Goal: Information Seeking & Learning: Check status

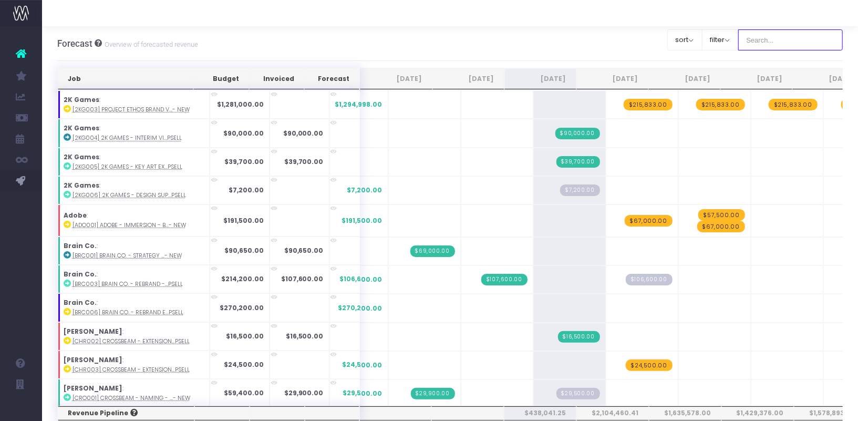
click at [779, 42] on input "text" at bounding box center [790, 39] width 105 height 21
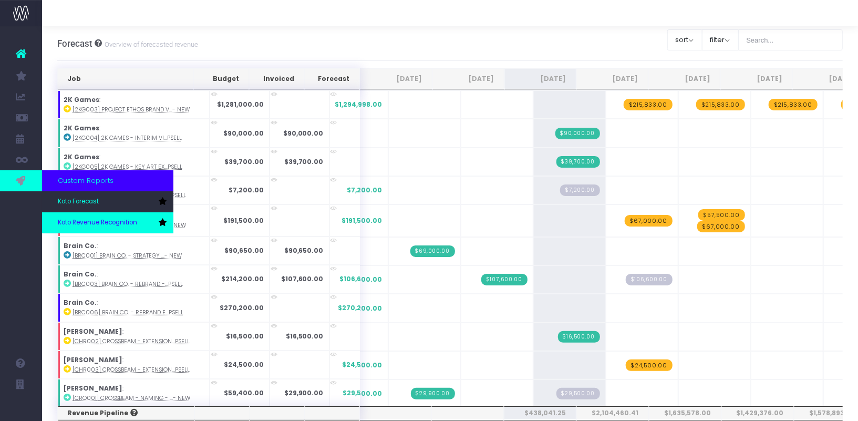
click at [80, 219] on span "Koto Revenue Recognition" at bounding box center [97, 222] width 79 height 9
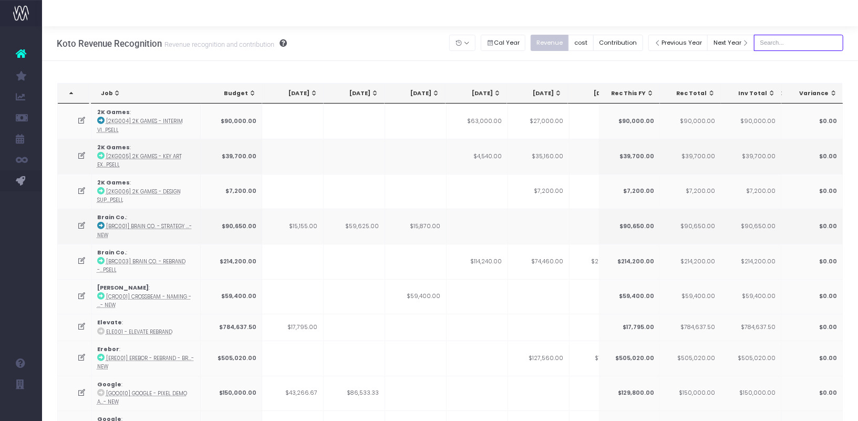
click at [799, 38] on input "text" at bounding box center [798, 43] width 89 height 16
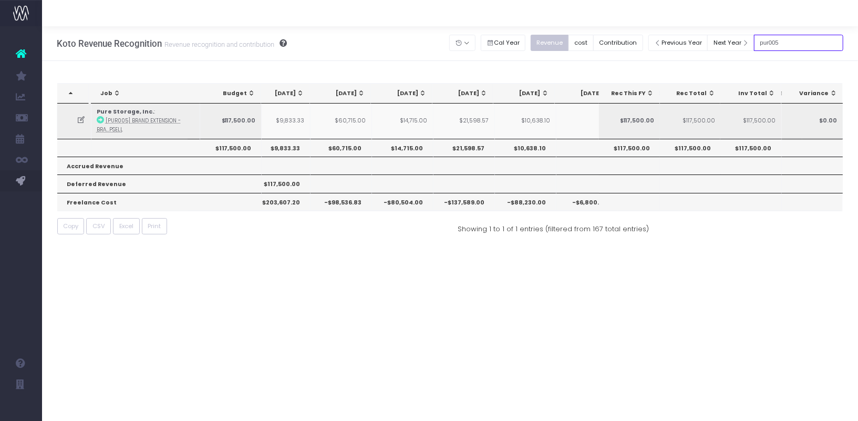
scroll to position [0, 197]
click at [80, 120] on icon at bounding box center [81, 120] width 9 height 9
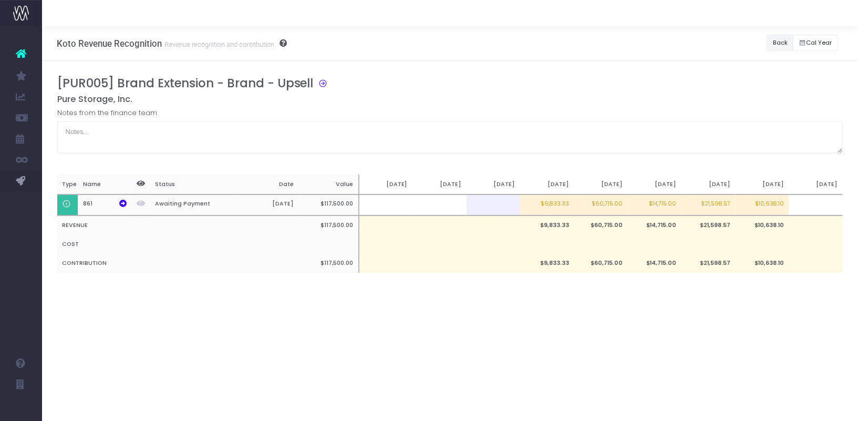
click at [780, 42] on button "Back" at bounding box center [779, 43] width 27 height 16
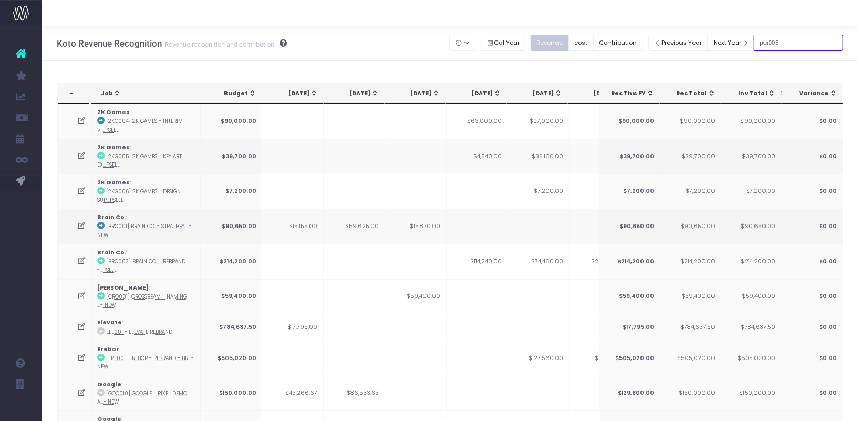
click at [820, 48] on input "pur005" at bounding box center [798, 43] width 89 height 16
type input "pur006"
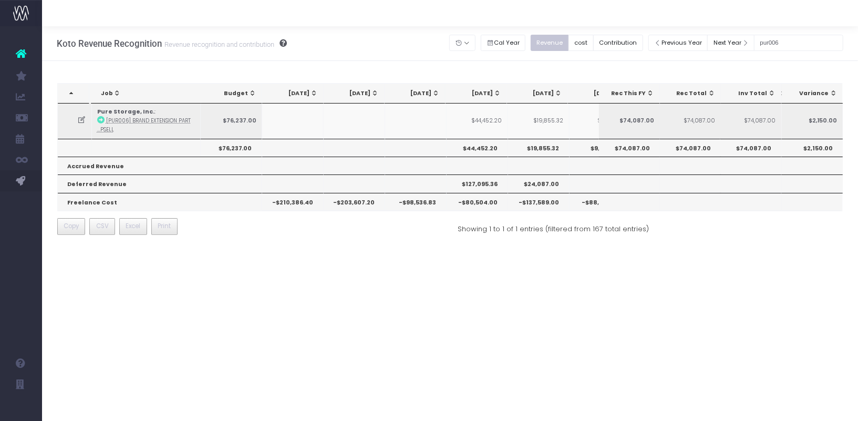
click at [77, 119] on icon at bounding box center [81, 120] width 9 height 9
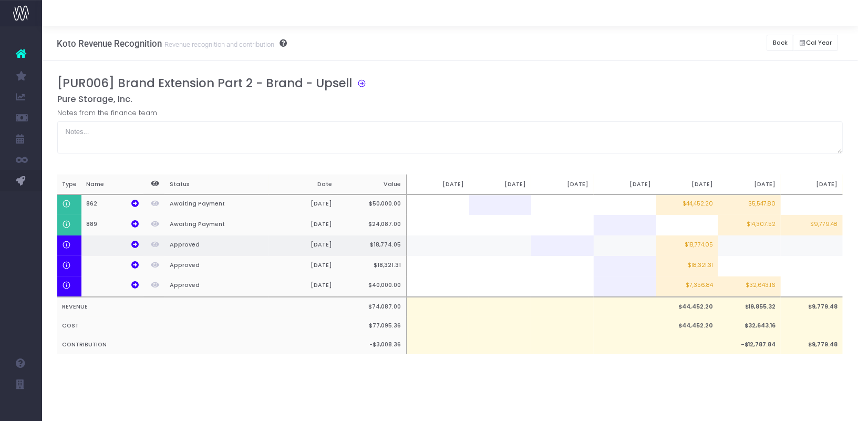
scroll to position [0, 8]
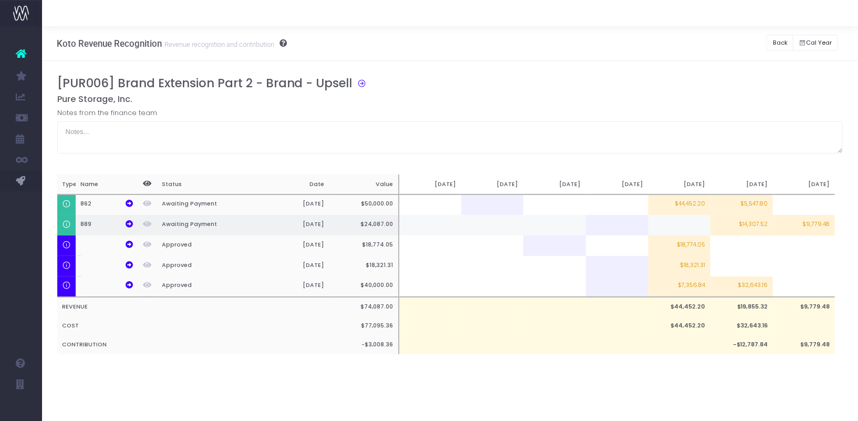
click at [804, 226] on td "$9,779.48" at bounding box center [804, 225] width 62 height 20
type input "$9,779.48"
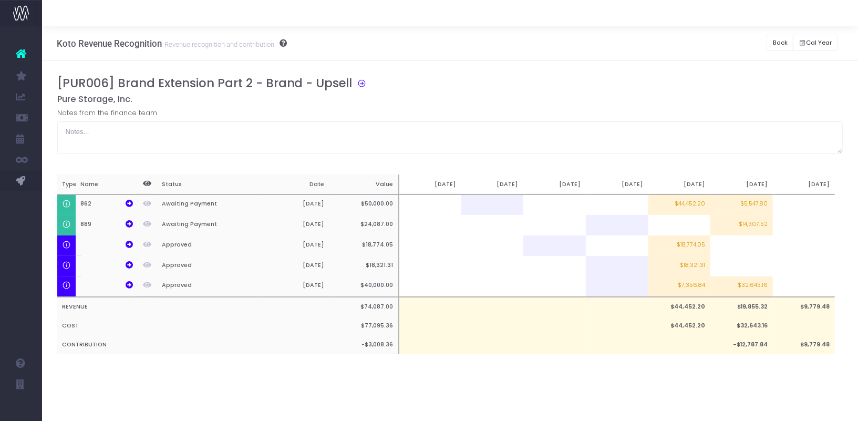
click at [766, 101] on h5 "Pure Storage, Inc." at bounding box center [450, 99] width 786 height 11
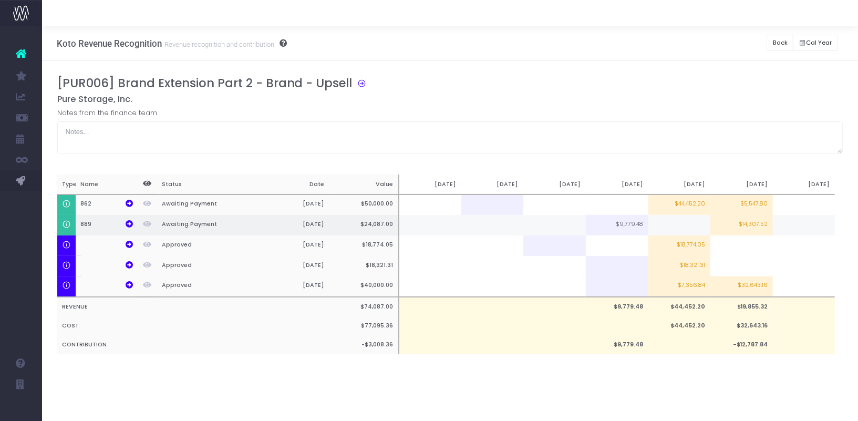
click at [744, 218] on td "$14,307.52" at bounding box center [741, 225] width 62 height 20
type input "100%"
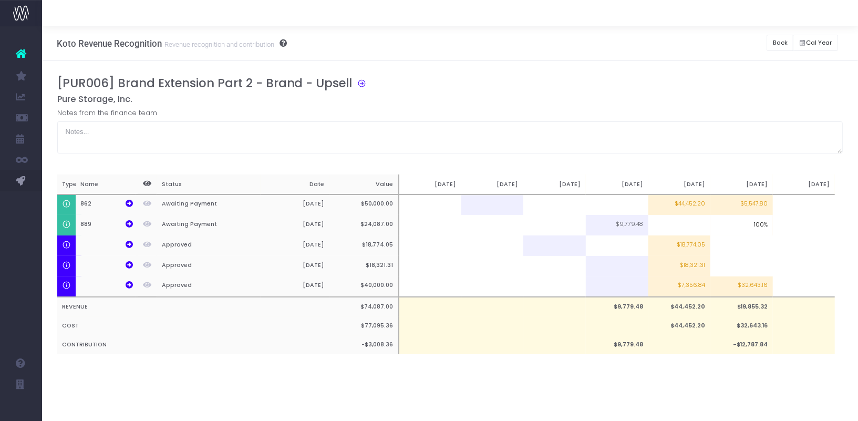
click at [785, 104] on div "[PUR006] Brand Extension Part 2 - Brand - Upsell Pure Storage, Inc. Notes from …" at bounding box center [450, 114] width 786 height 77
click at [784, 46] on button "Back" at bounding box center [779, 43] width 27 height 16
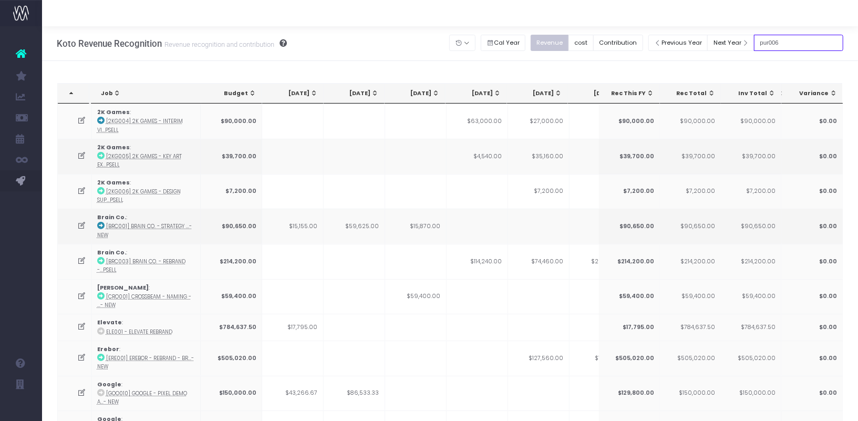
click at [804, 49] on input "pur006" at bounding box center [798, 43] width 89 height 16
type input "pur005"
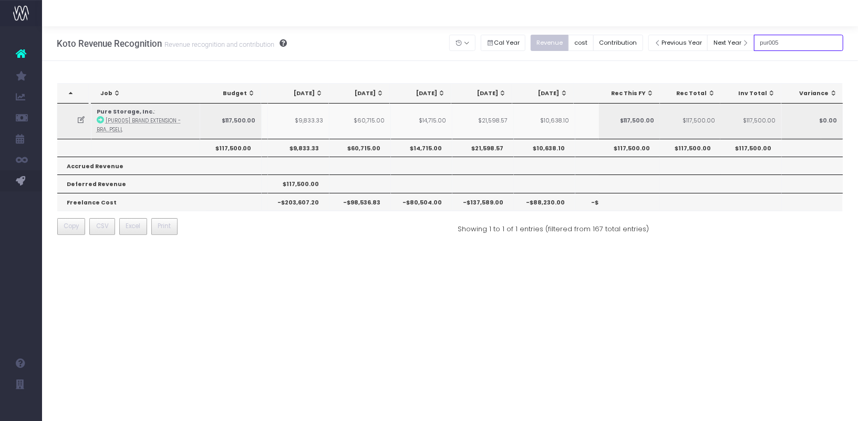
scroll to position [0, 74]
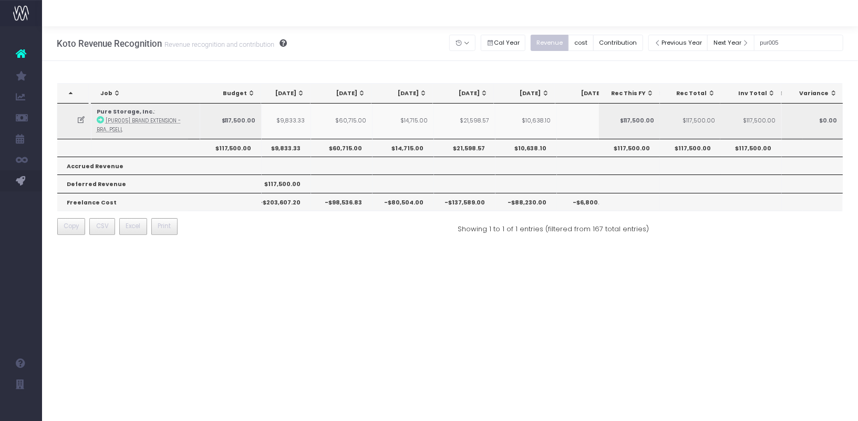
click at [81, 121] on icon at bounding box center [81, 120] width 9 height 9
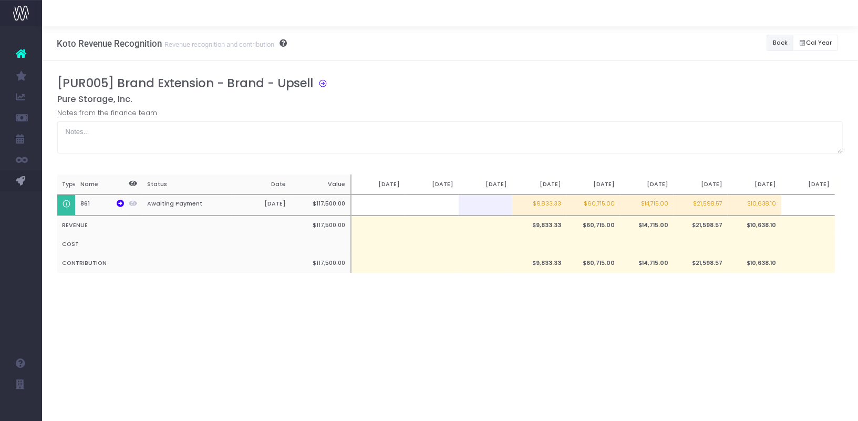
click at [785, 40] on button "Back" at bounding box center [779, 43] width 27 height 16
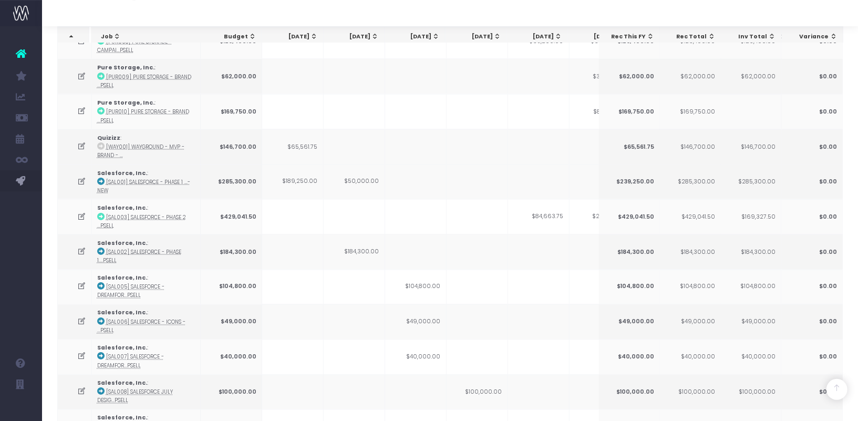
scroll to position [1288, 0]
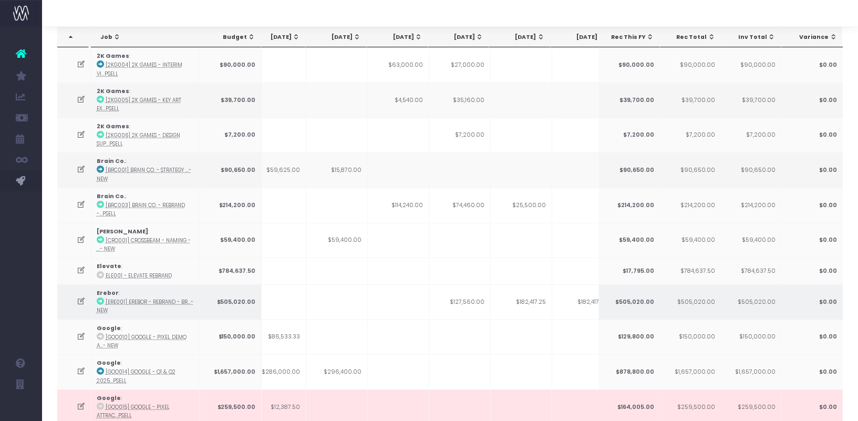
scroll to position [0, 210]
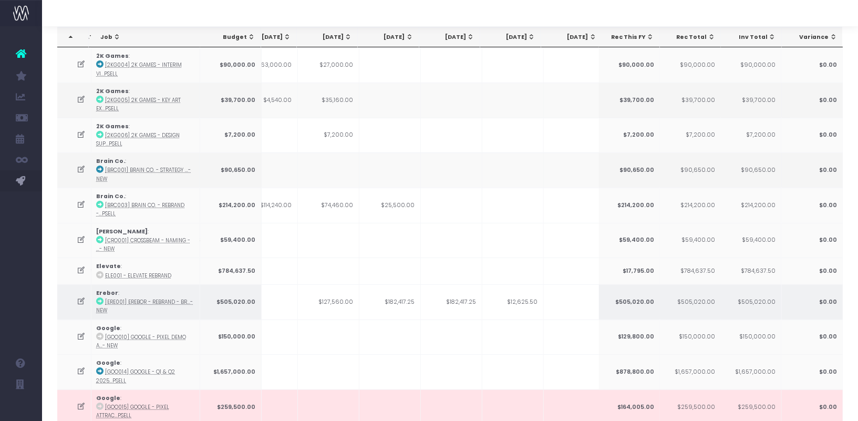
click at [395, 300] on td "$182,417.25" at bounding box center [389, 301] width 61 height 35
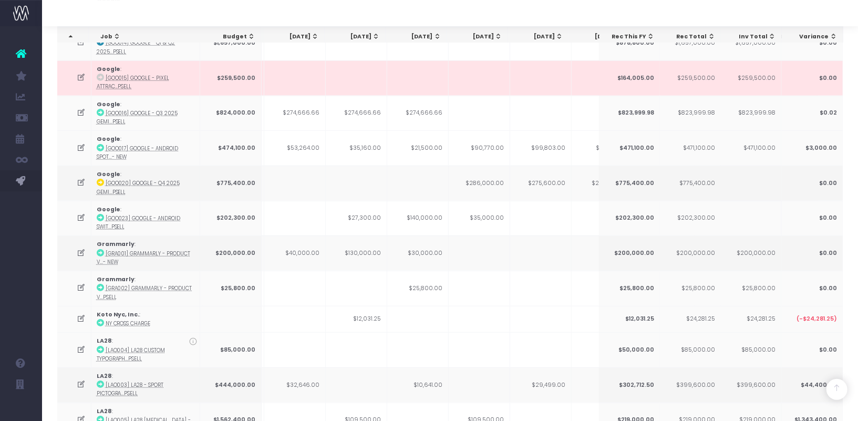
scroll to position [398, 0]
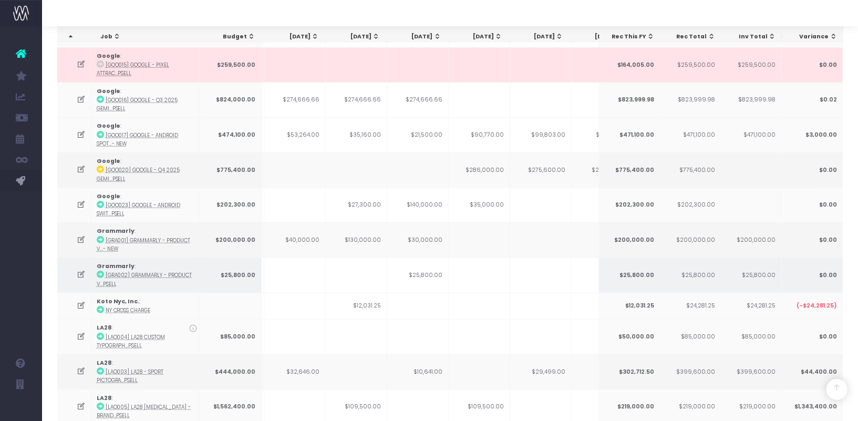
click at [427, 265] on td "$25,800.00" at bounding box center [417, 274] width 61 height 35
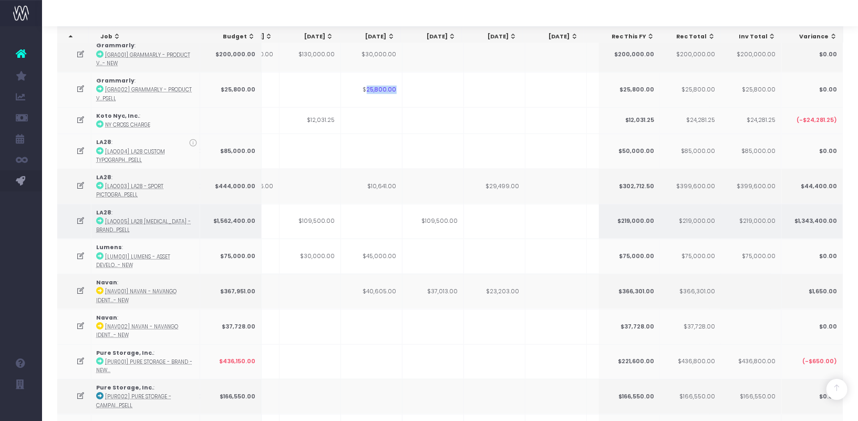
scroll to position [0, 0]
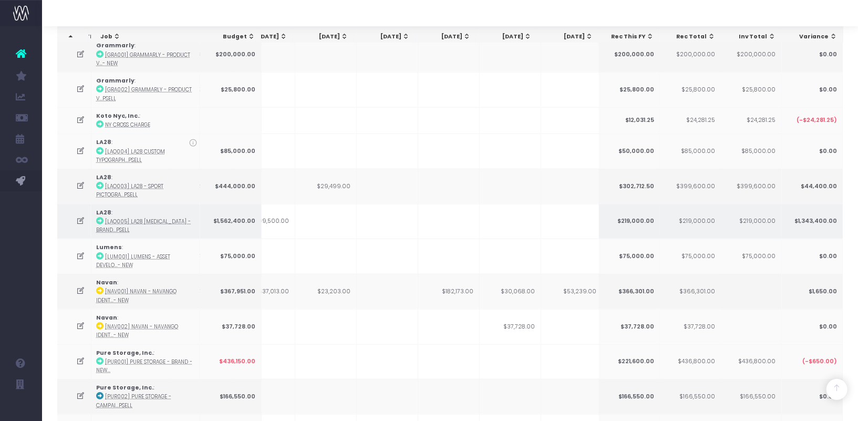
click at [85, 216] on icon at bounding box center [81, 220] width 9 height 9
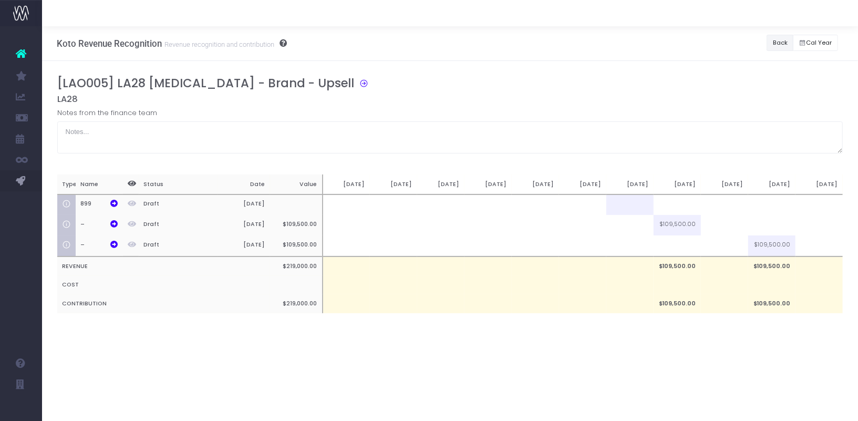
click at [770, 46] on button "Back" at bounding box center [779, 43] width 27 height 16
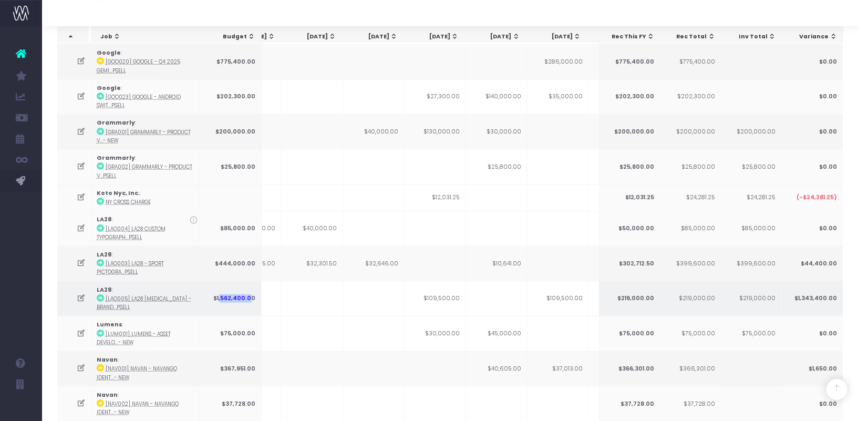
drag, startPoint x: 221, startPoint y: 289, endPoint x: 251, endPoint y: 289, distance: 29.9
click at [251, 289] on td "$1,562,400.00" at bounding box center [230, 298] width 61 height 35
click at [78, 294] on icon at bounding box center [81, 298] width 9 height 9
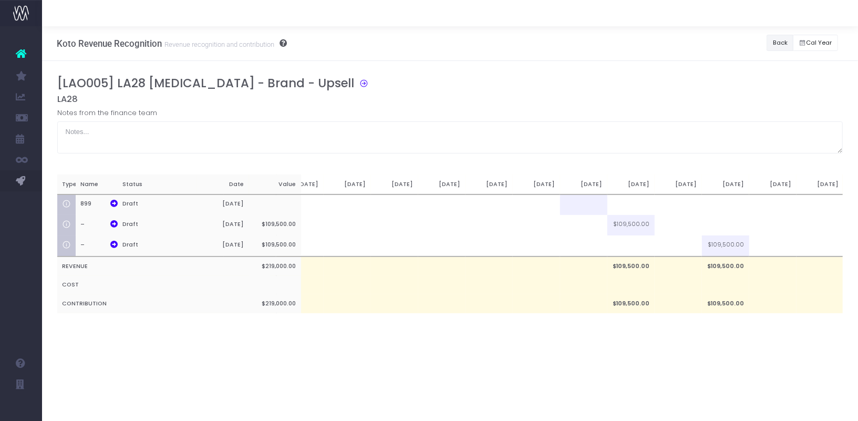
click at [771, 45] on button "Back" at bounding box center [779, 43] width 27 height 16
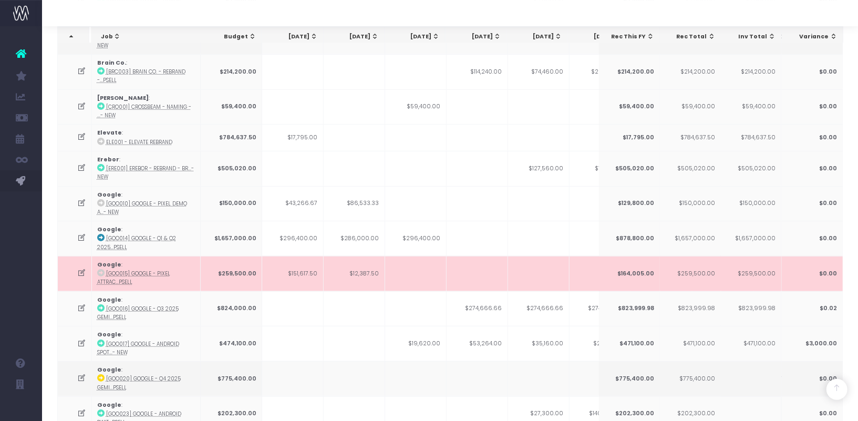
click at [825, 269] on td "$0.00" at bounding box center [811, 273] width 61 height 35
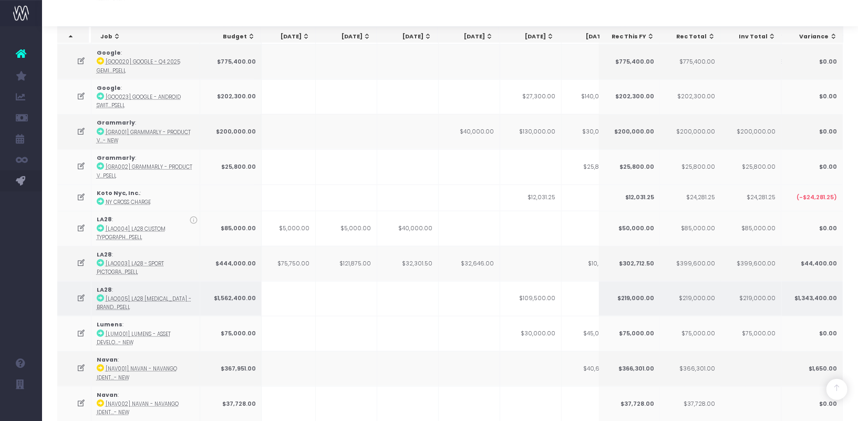
click at [825, 289] on td "$1,343,400.00" at bounding box center [811, 298] width 61 height 35
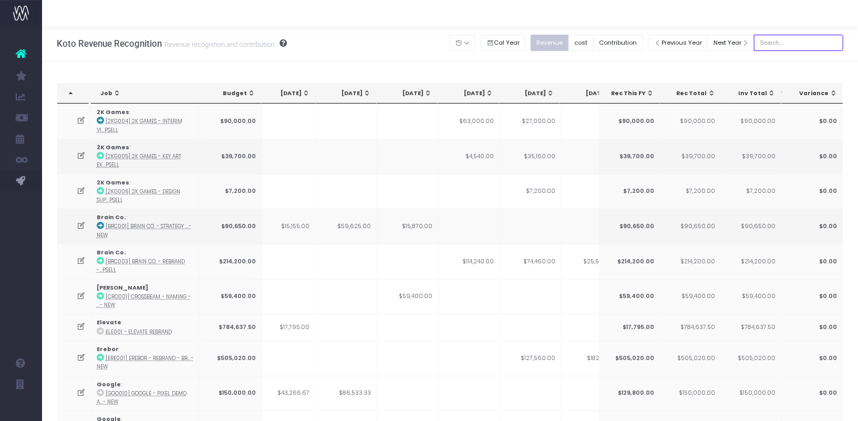
click at [786, 44] on input "text" at bounding box center [798, 43] width 89 height 16
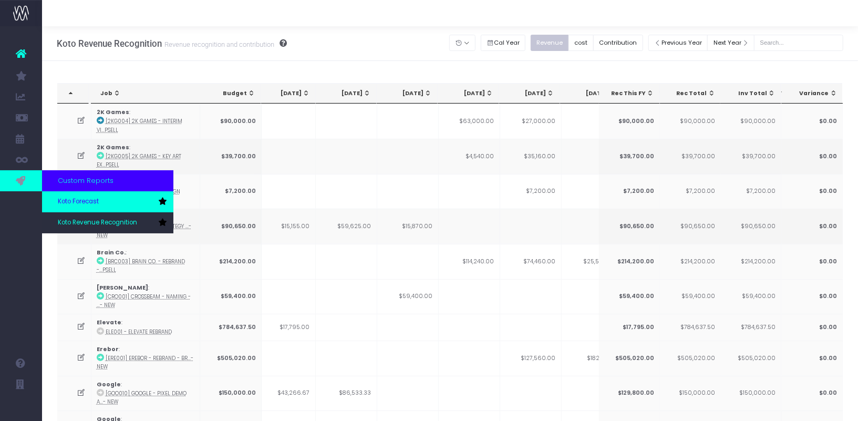
click at [71, 206] on span "Koto Forecast" at bounding box center [78, 201] width 41 height 9
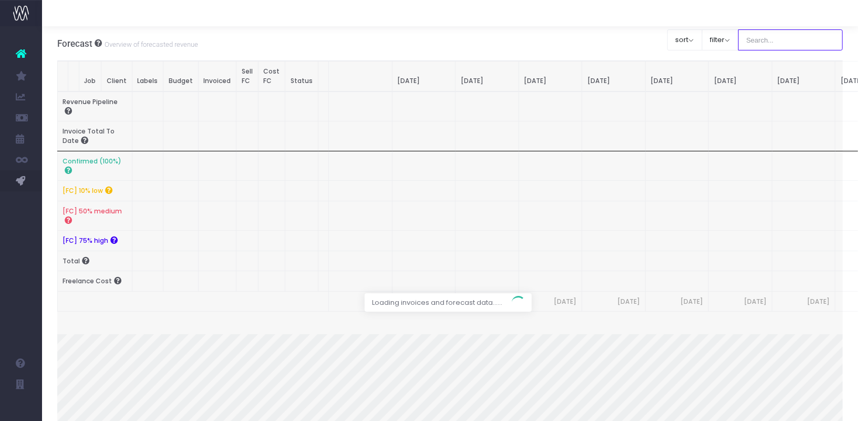
click at [801, 45] on input "text" at bounding box center [790, 39] width 105 height 21
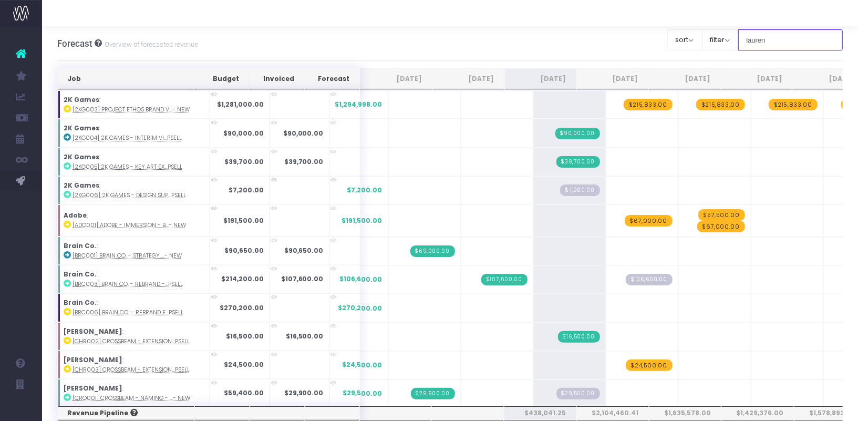
type input "lauren"
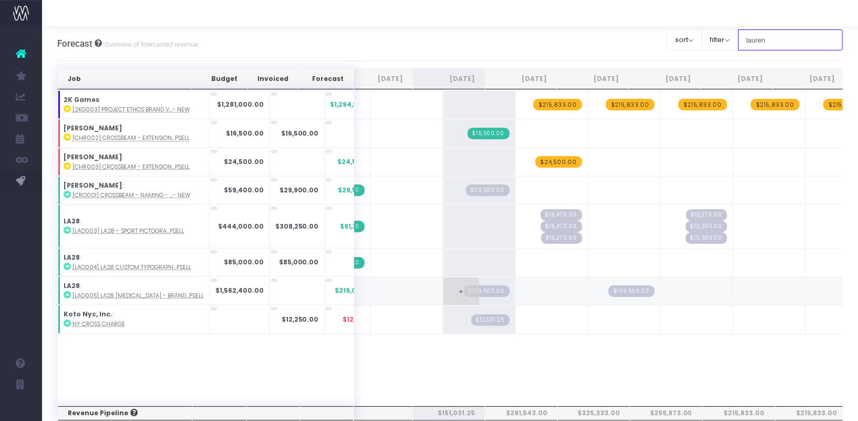
scroll to position [0, 80]
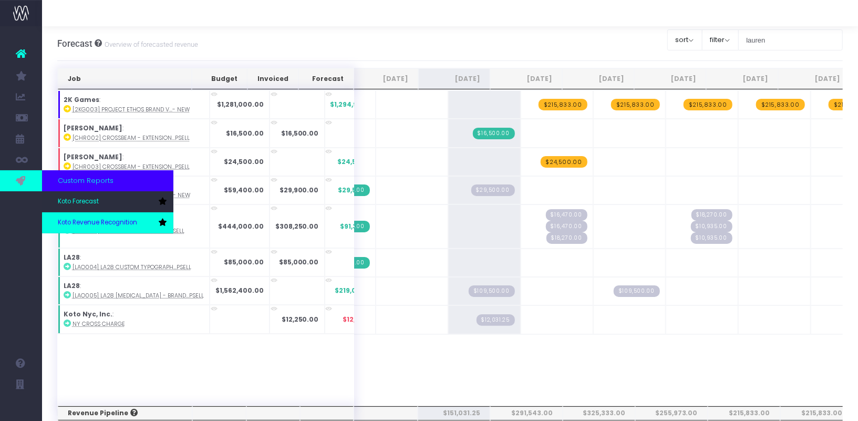
click at [82, 220] on span "Koto Revenue Recognition" at bounding box center [97, 222] width 79 height 9
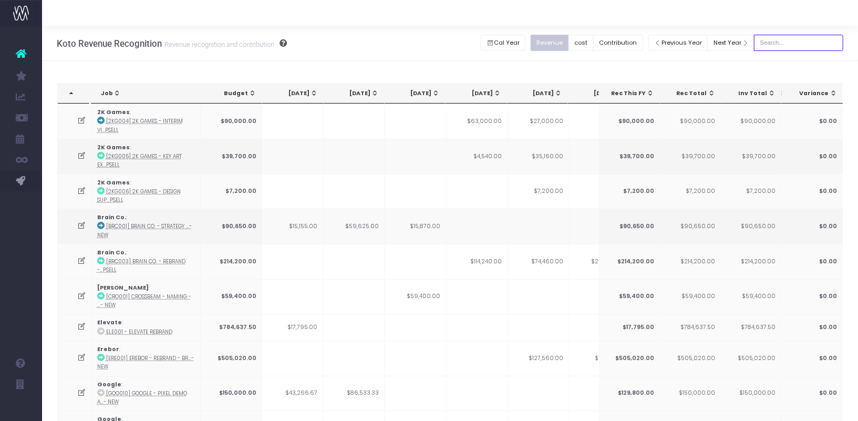
click at [806, 46] on input "text" at bounding box center [798, 43] width 89 height 16
type input "lauren"
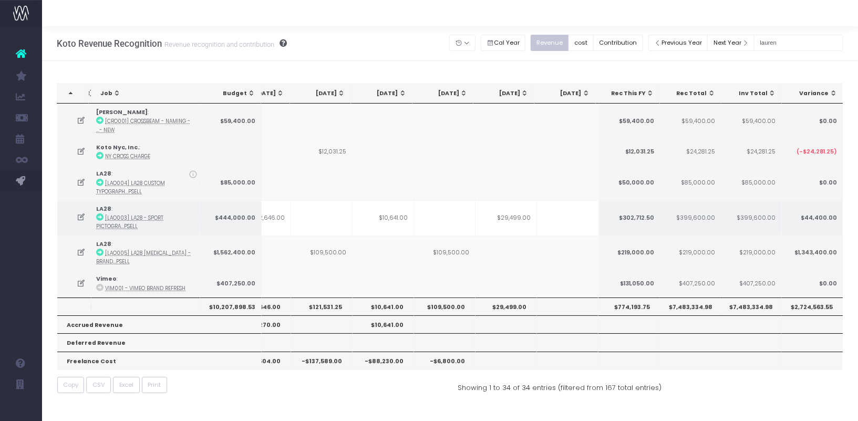
click at [465, 220] on td at bounding box center [444, 217] width 61 height 35
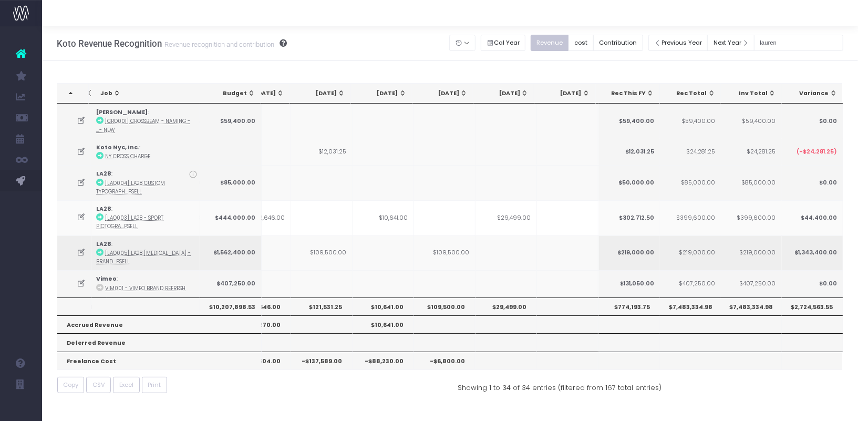
click at [313, 245] on td "$109,500.00" at bounding box center [321, 252] width 61 height 35
click at [81, 248] on icon at bounding box center [81, 252] width 9 height 9
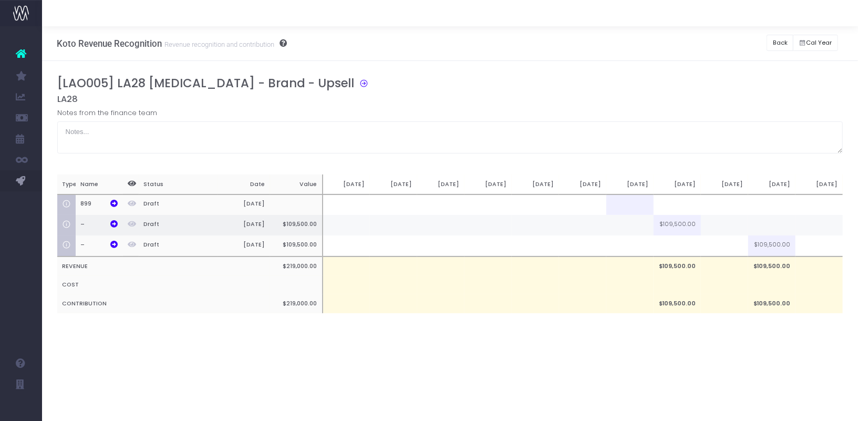
click at [718, 224] on td at bounding box center [724, 225] width 47 height 20
type input "50%"
click at [812, 243] on td at bounding box center [818, 245] width 47 height 21
click at [717, 225] on td "$54,750.00" at bounding box center [724, 225] width 47 height 20
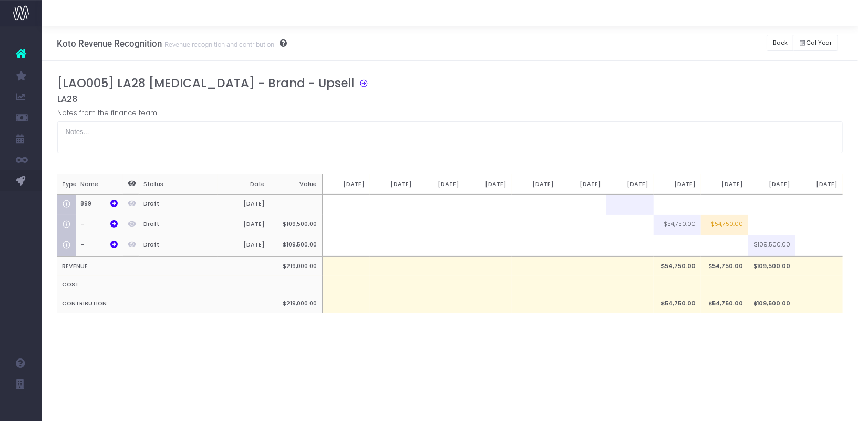
type input "$54,750.00"
click at [696, 162] on div "[LAO005] LA28 Retainer - Brand - Upsell LA28 Notes from the finance team Type N…" at bounding box center [450, 205] width 786 height 258
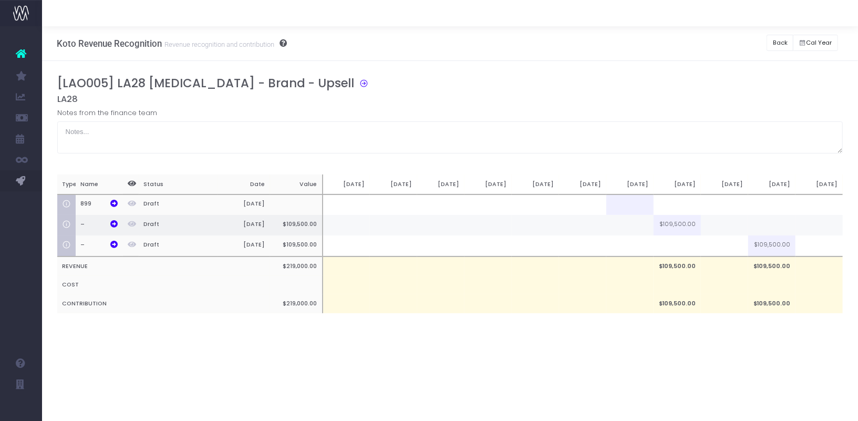
click at [718, 222] on td at bounding box center [724, 225] width 47 height 20
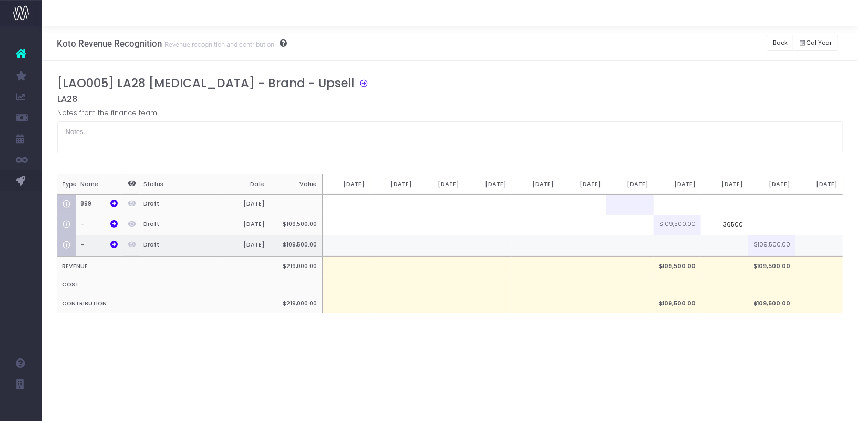
type input "36500"
click at [729, 247] on td at bounding box center [724, 245] width 47 height 21
click at [793, 110] on div "Notes from the finance team" at bounding box center [450, 131] width 786 height 46
click at [738, 247] on td "$36.50" at bounding box center [724, 245] width 47 height 21
type input "36500"
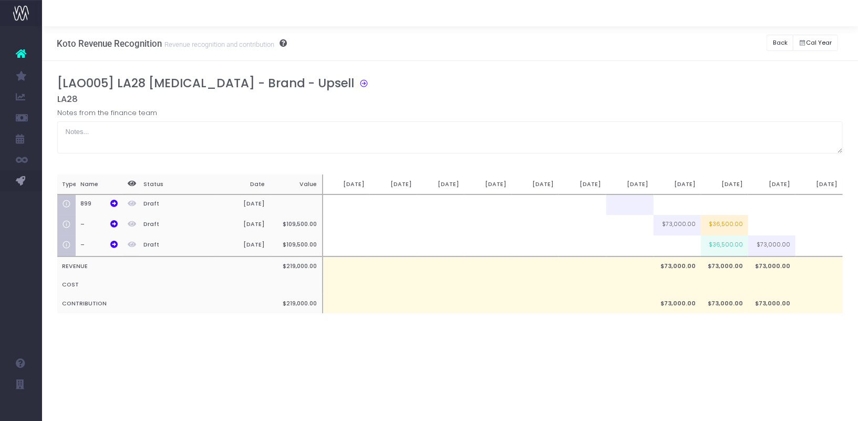
click at [710, 91] on div "[LAO005] LA28 Retainer - Brand - Upsell" at bounding box center [454, 85] width 794 height 18
click at [788, 44] on button "Back" at bounding box center [779, 43] width 27 height 16
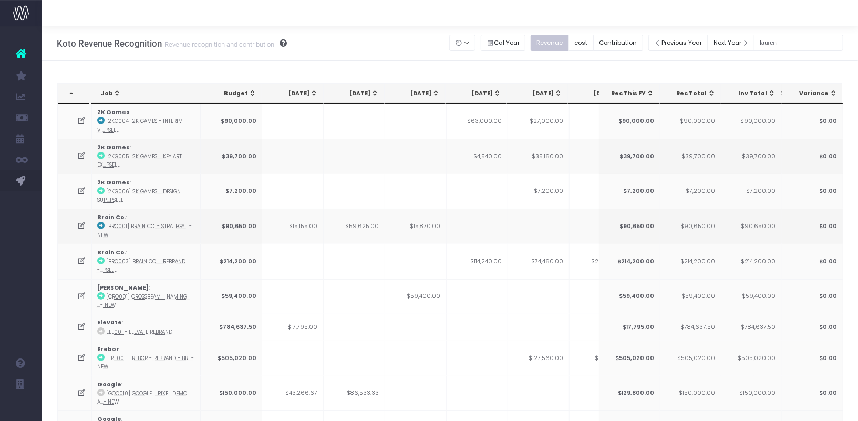
click at [809, 34] on div "Previous Year Next Year lauren" at bounding box center [745, 43] width 195 height 22
click at [804, 43] on input "lauren" at bounding box center [798, 43] width 89 height 16
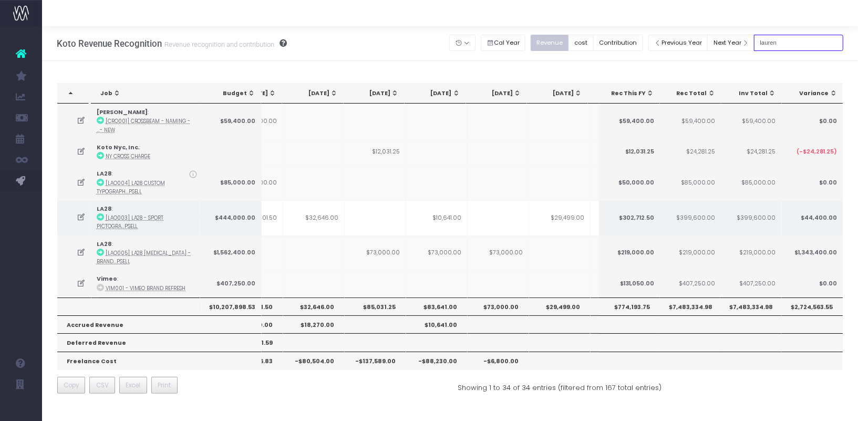
scroll to position [0, 104]
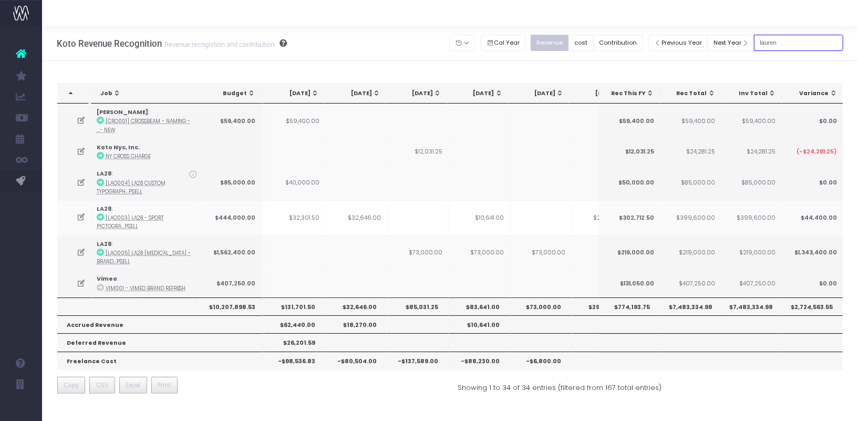
click at [790, 40] on input "lauren" at bounding box center [798, 43] width 89 height 16
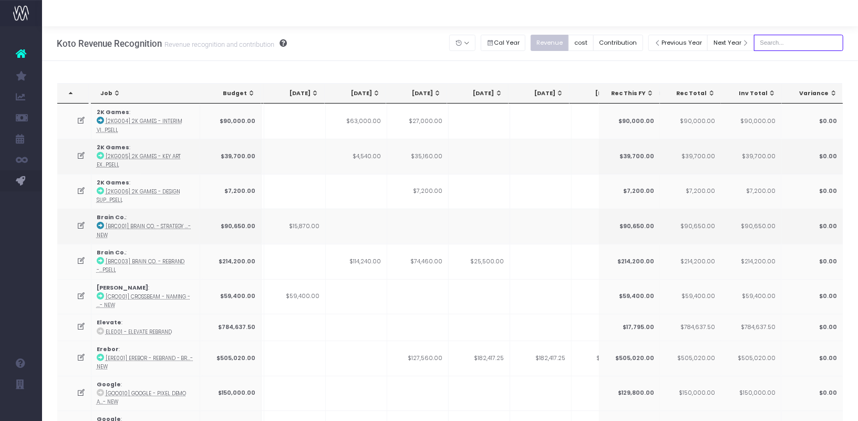
click at [796, 36] on input "text" at bounding box center [798, 43] width 89 height 16
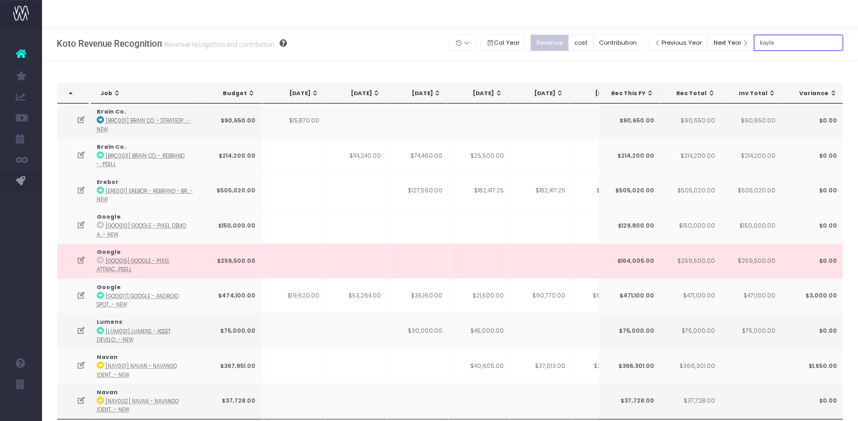
type input "kayla"
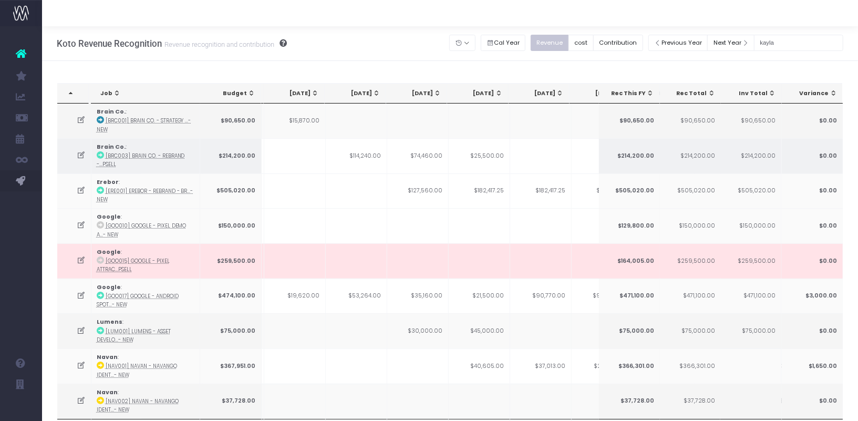
click at [431, 156] on td "$74,460.00" at bounding box center [417, 155] width 61 height 35
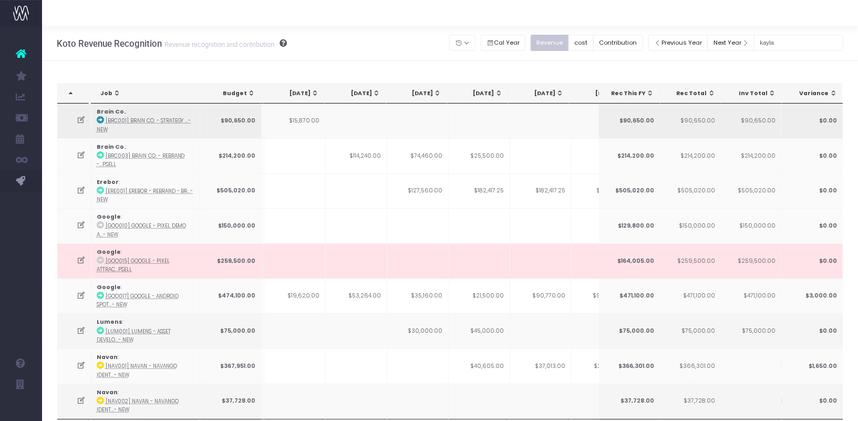
click at [463, 126] on td at bounding box center [479, 120] width 61 height 35
click at [421, 328] on td "$30,000.00" at bounding box center [417, 330] width 61 height 35
click at [428, 328] on td "$30,000.00" at bounding box center [417, 330] width 61 height 35
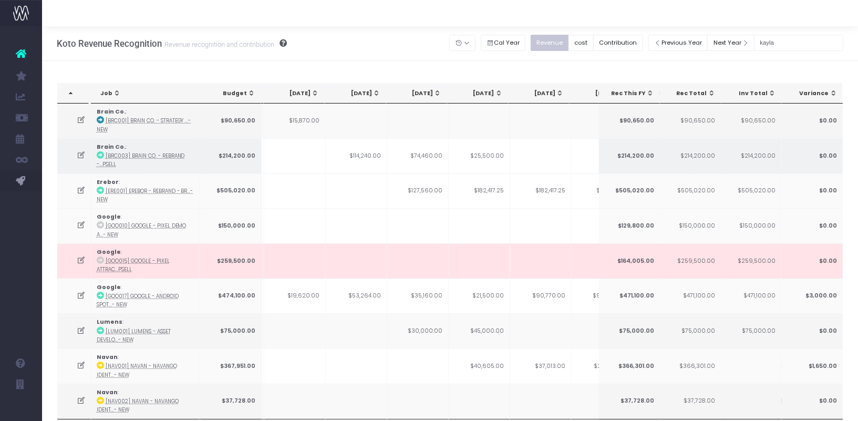
click at [417, 150] on td "$74,460.00" at bounding box center [417, 155] width 61 height 35
click at [425, 153] on td "$74,460.00" at bounding box center [417, 155] width 61 height 35
click at [434, 157] on td "$74,460.00" at bounding box center [417, 155] width 61 height 35
click at [430, 154] on td "$74,460.00" at bounding box center [417, 155] width 61 height 35
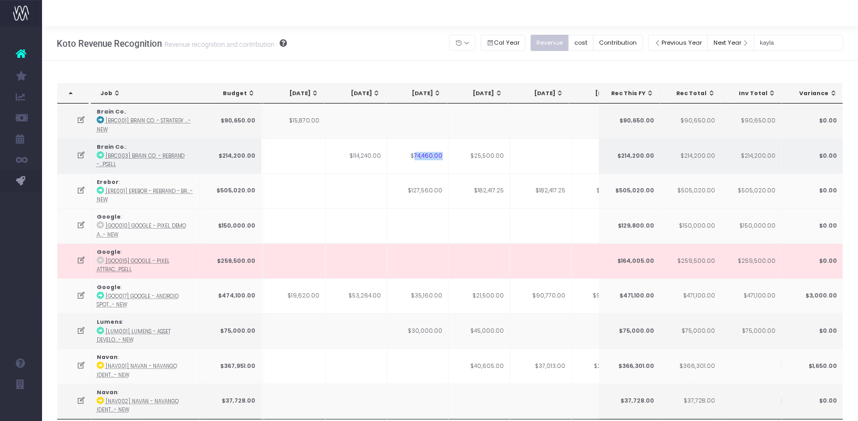
click at [430, 154] on td "$74,460.00" at bounding box center [417, 155] width 61 height 35
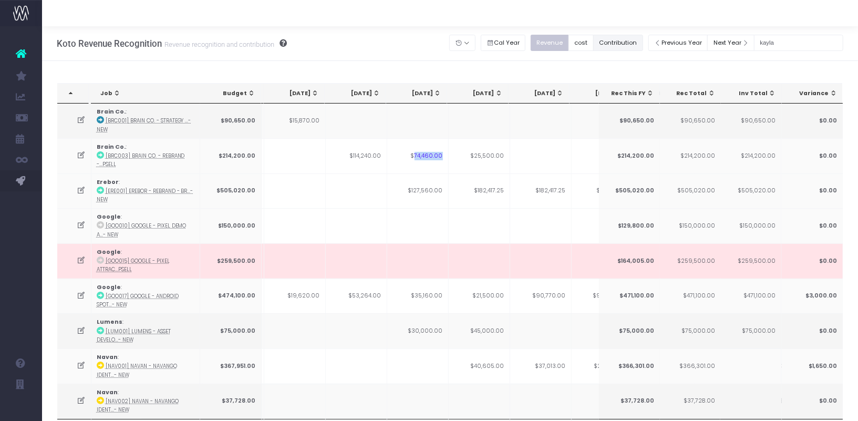
click at [613, 44] on button "Contribution" at bounding box center [618, 43] width 50 height 16
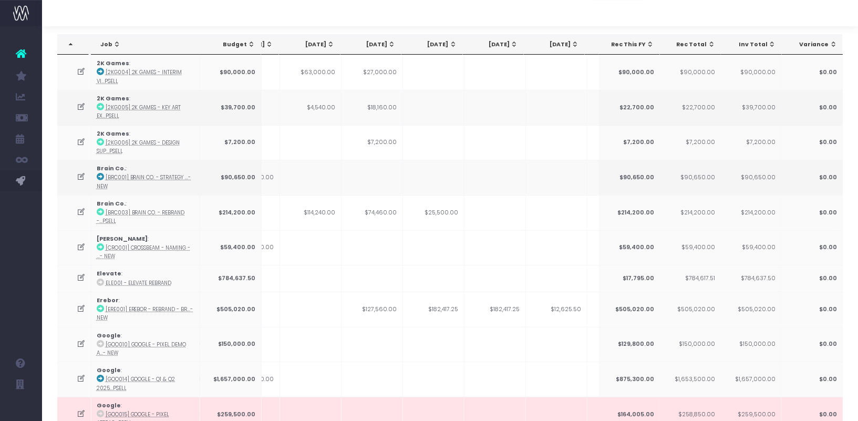
scroll to position [50, 0]
click at [381, 43] on div "[DATE]" at bounding box center [373, 43] width 46 height 8
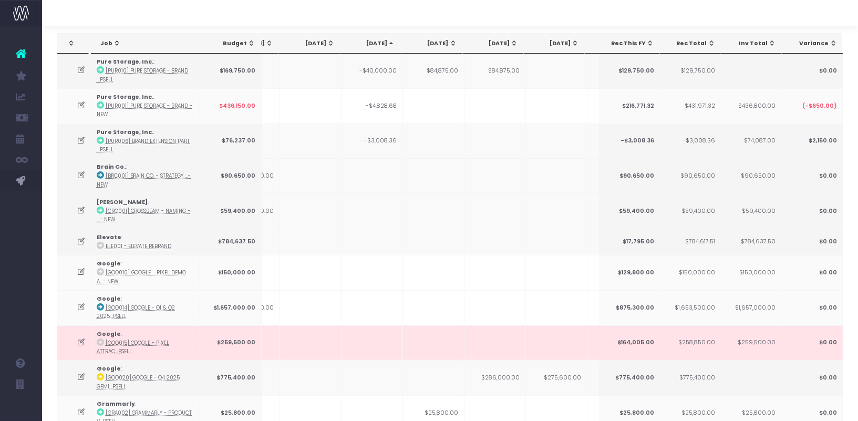
click at [382, 44] on div "[DATE]" at bounding box center [373, 43] width 46 height 8
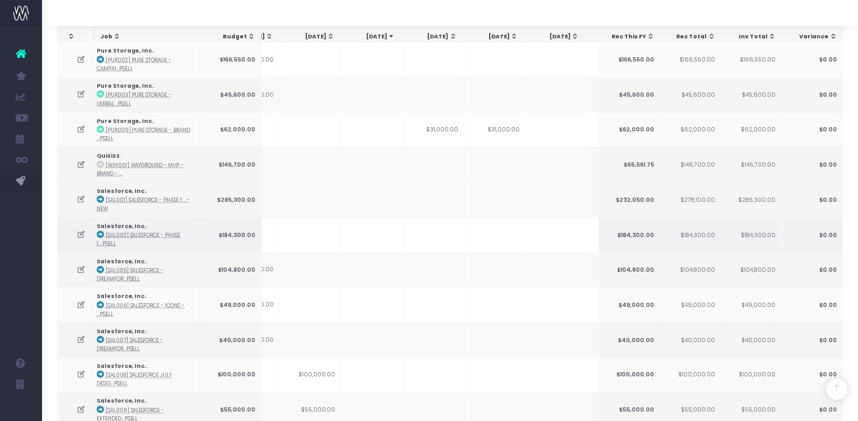
scroll to position [1288, 0]
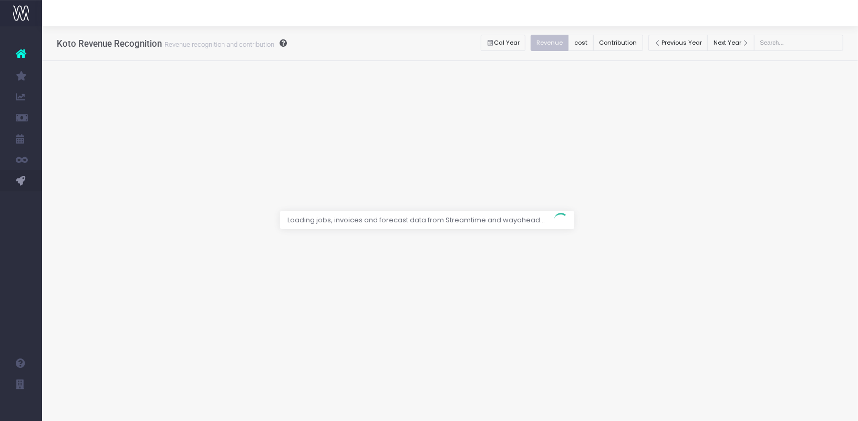
click at [631, 43] on div at bounding box center [429, 210] width 858 height 421
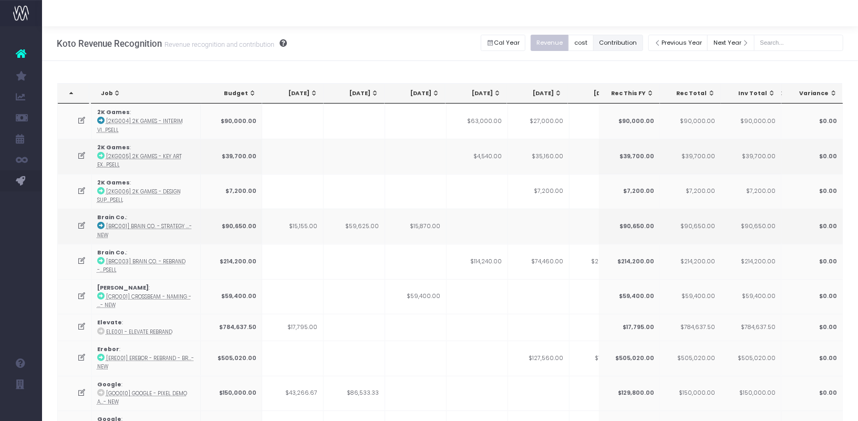
click at [628, 40] on button "Contribution" at bounding box center [618, 43] width 50 height 16
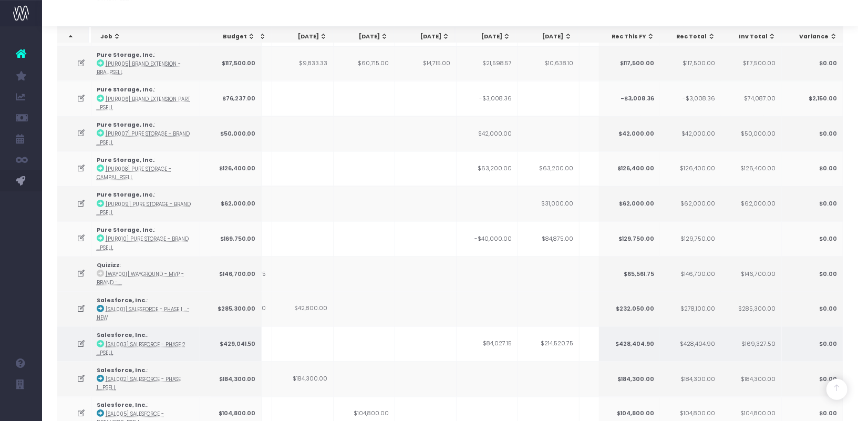
scroll to position [985, 0]
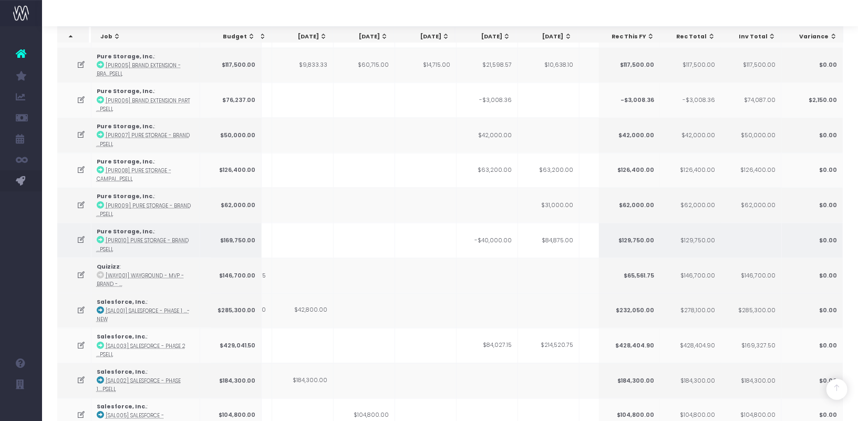
click at [504, 223] on td "-$40,000.00" at bounding box center [486, 240] width 61 height 35
click at [82, 235] on icon at bounding box center [81, 239] width 9 height 9
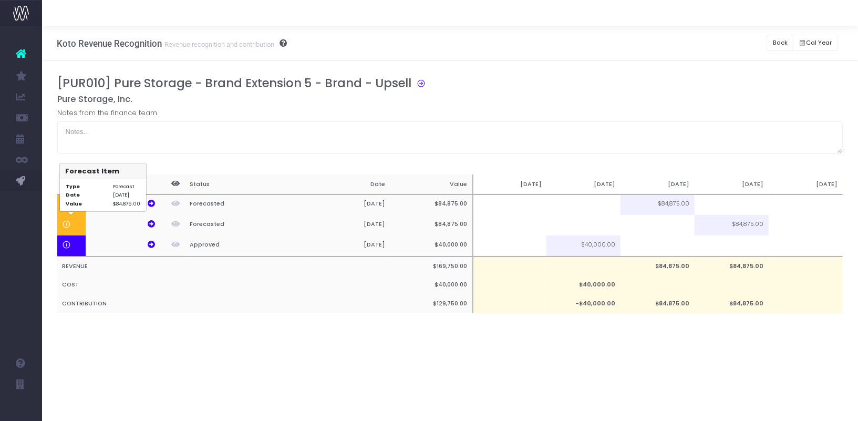
scroll to position [0, 0]
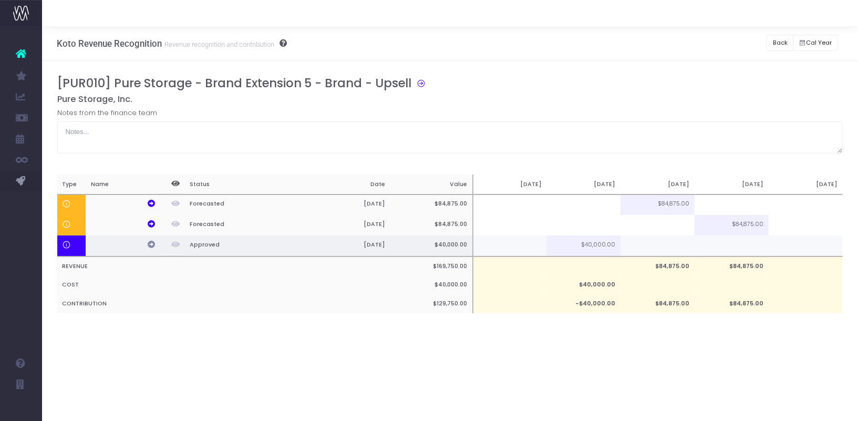
click at [153, 246] on icon at bounding box center [151, 244] width 7 height 7
click at [660, 237] on td at bounding box center [657, 245] width 74 height 21
click at [742, 247] on td at bounding box center [731, 245] width 74 height 21
type input "50%"
click at [662, 248] on td at bounding box center [657, 245] width 74 height 21
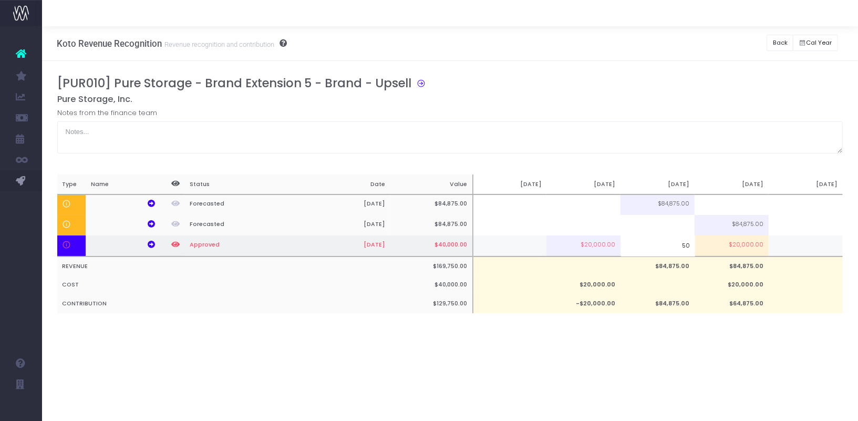
type input "50%"
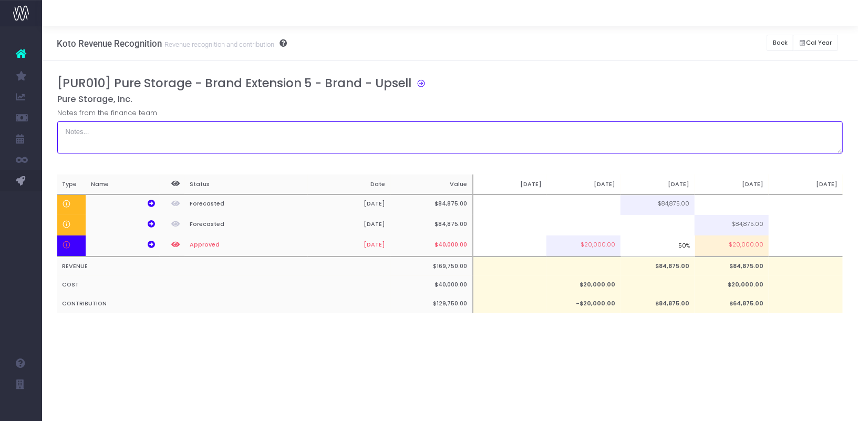
click at [729, 125] on textarea at bounding box center [450, 137] width 786 height 32
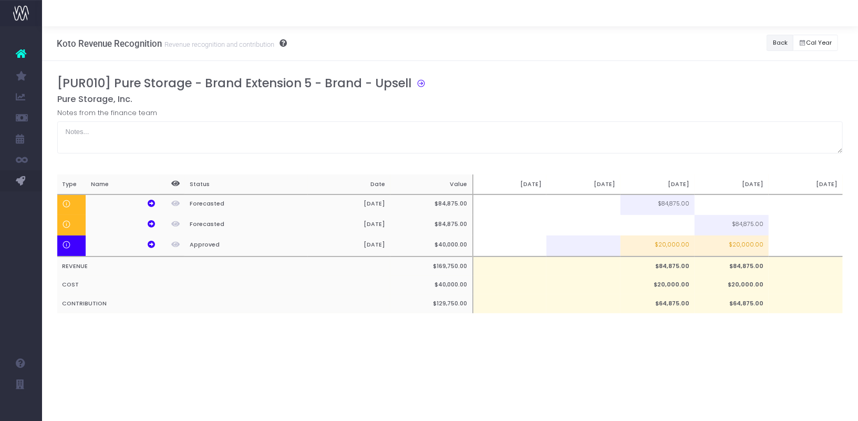
click at [781, 46] on button "Back" at bounding box center [779, 43] width 27 height 16
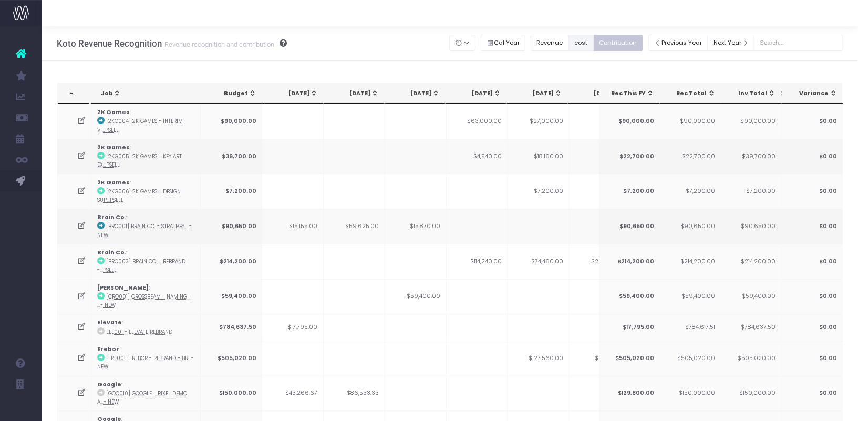
click at [593, 42] on button "cost" at bounding box center [580, 43] width 25 height 16
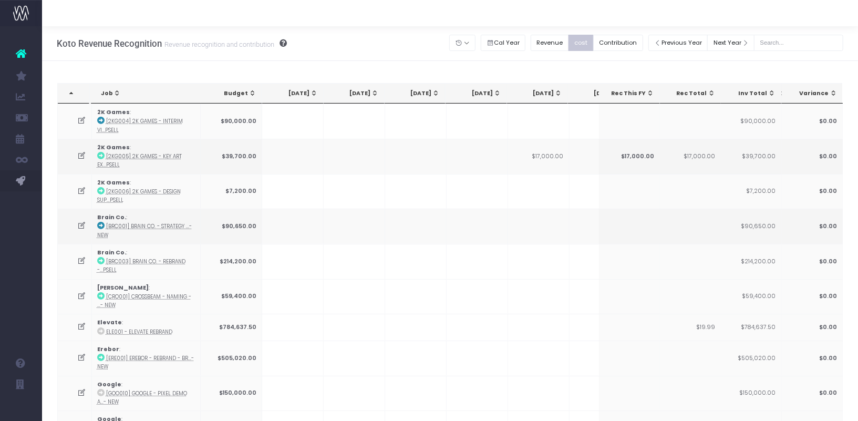
click at [537, 92] on div "[DATE]" at bounding box center [539, 93] width 46 height 8
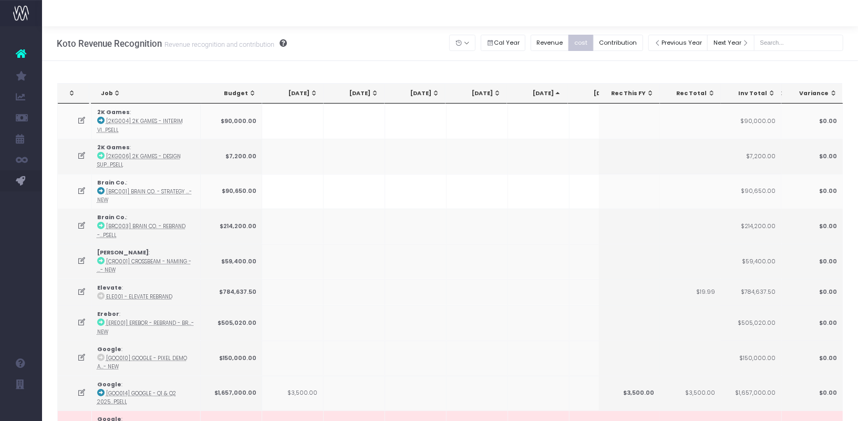
click at [537, 92] on div "[DATE]" at bounding box center [539, 93] width 46 height 8
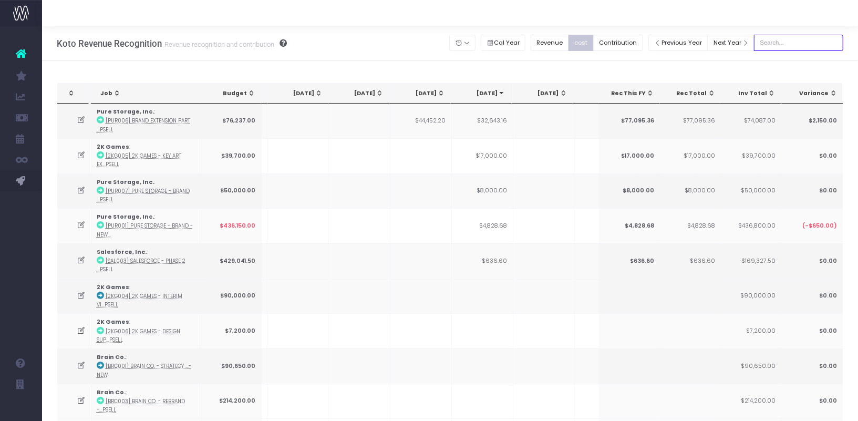
click at [790, 44] on input "text" at bounding box center [798, 43] width 89 height 16
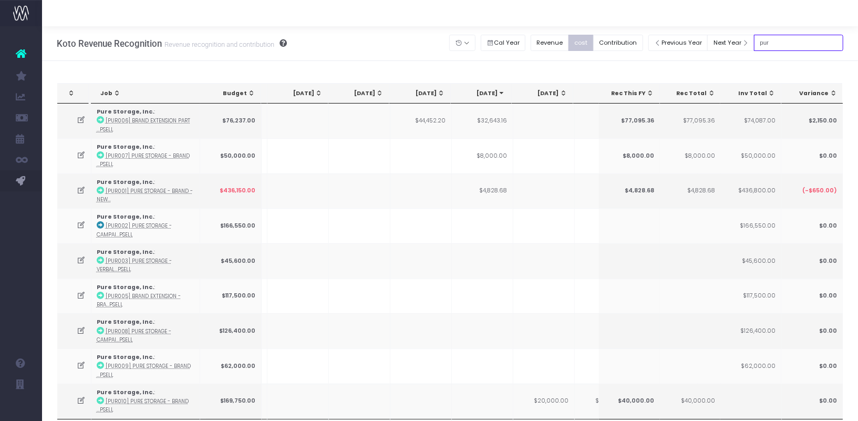
type input "pur"
click at [788, 40] on input "pur" at bounding box center [798, 43] width 89 height 16
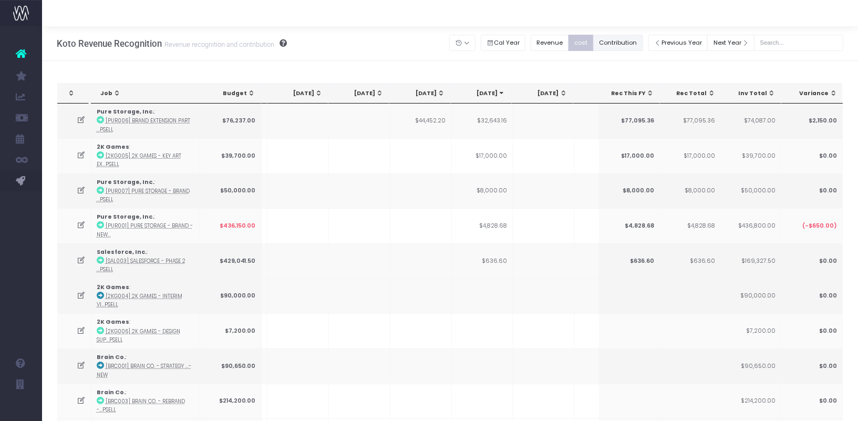
click at [624, 46] on button "Contribution" at bounding box center [618, 43] width 50 height 16
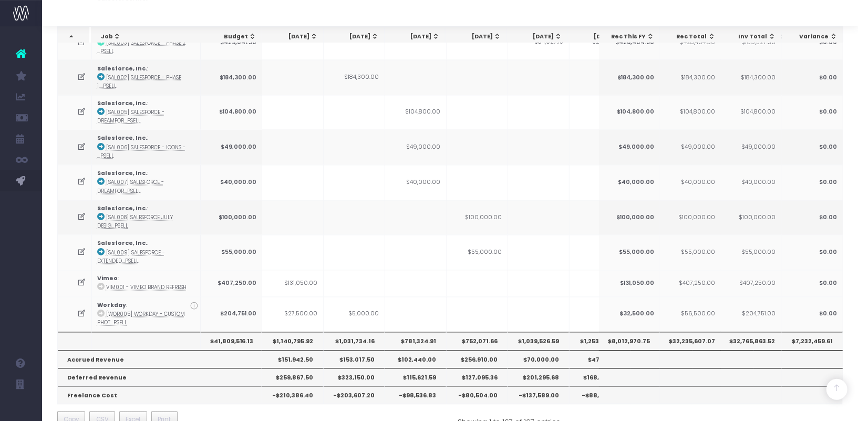
click at [544, 331] on th "$1,039,526.59" at bounding box center [538, 340] width 61 height 18
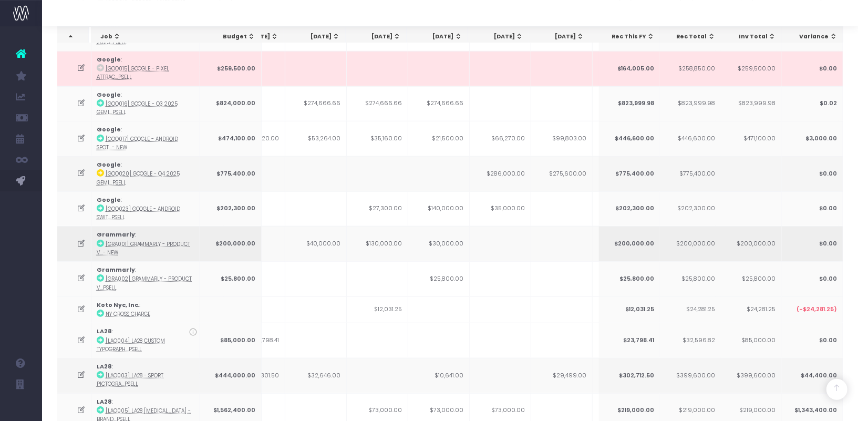
scroll to position [0, 163]
